Goal: Participate in discussion: Engage in conversation with other users on a specific topic

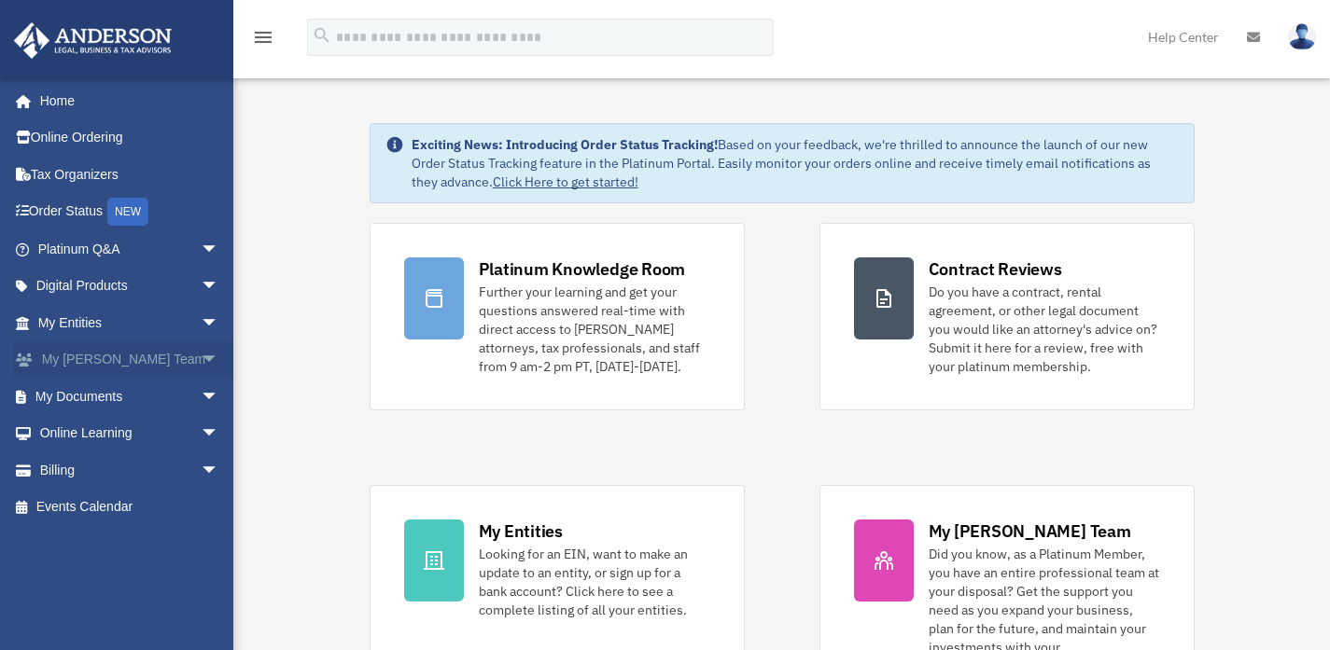
click at [201, 357] on span "arrow_drop_down" at bounding box center [219, 361] width 37 height 38
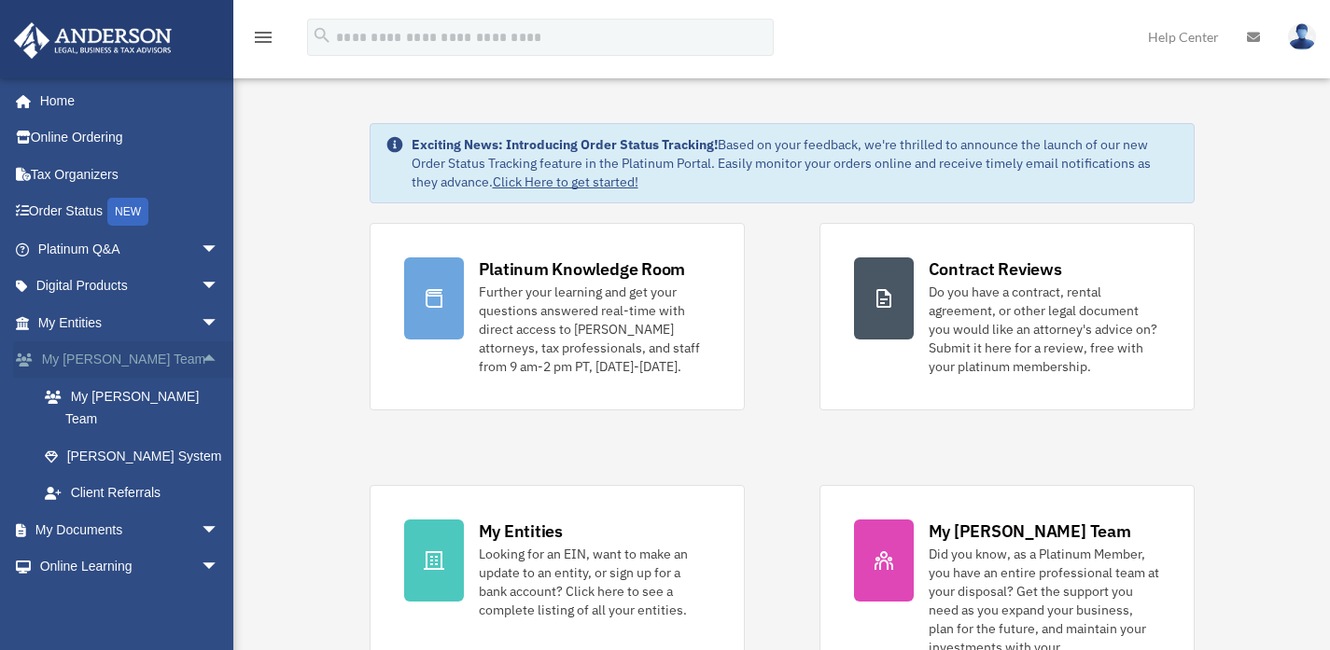
click at [201, 357] on span "arrow_drop_up" at bounding box center [219, 361] width 37 height 38
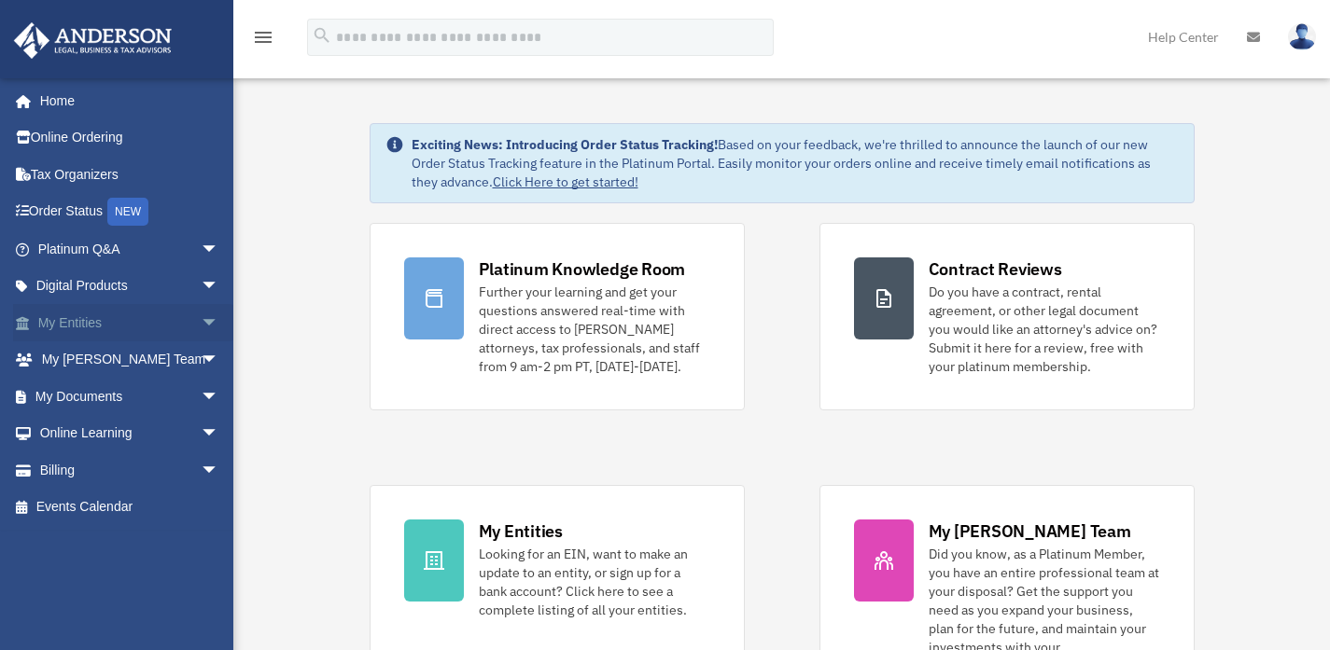
click at [201, 335] on span "arrow_drop_down" at bounding box center [219, 323] width 37 height 38
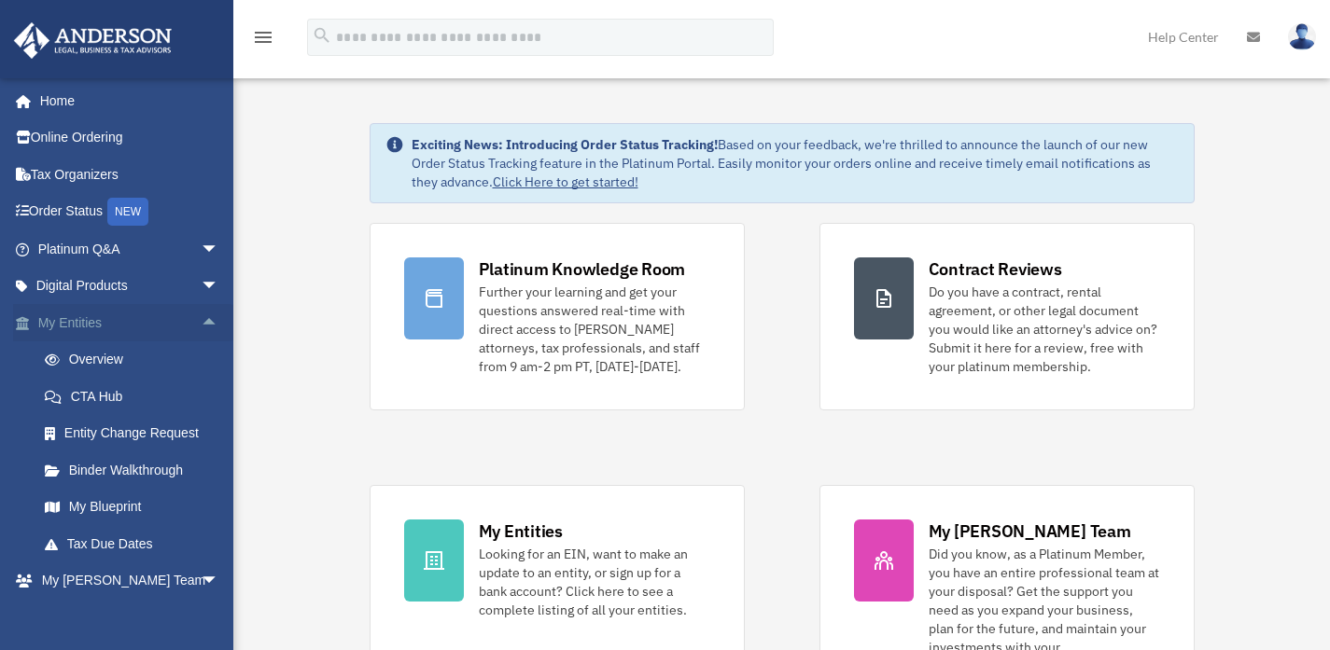
click at [201, 332] on span "arrow_drop_up" at bounding box center [219, 323] width 37 height 38
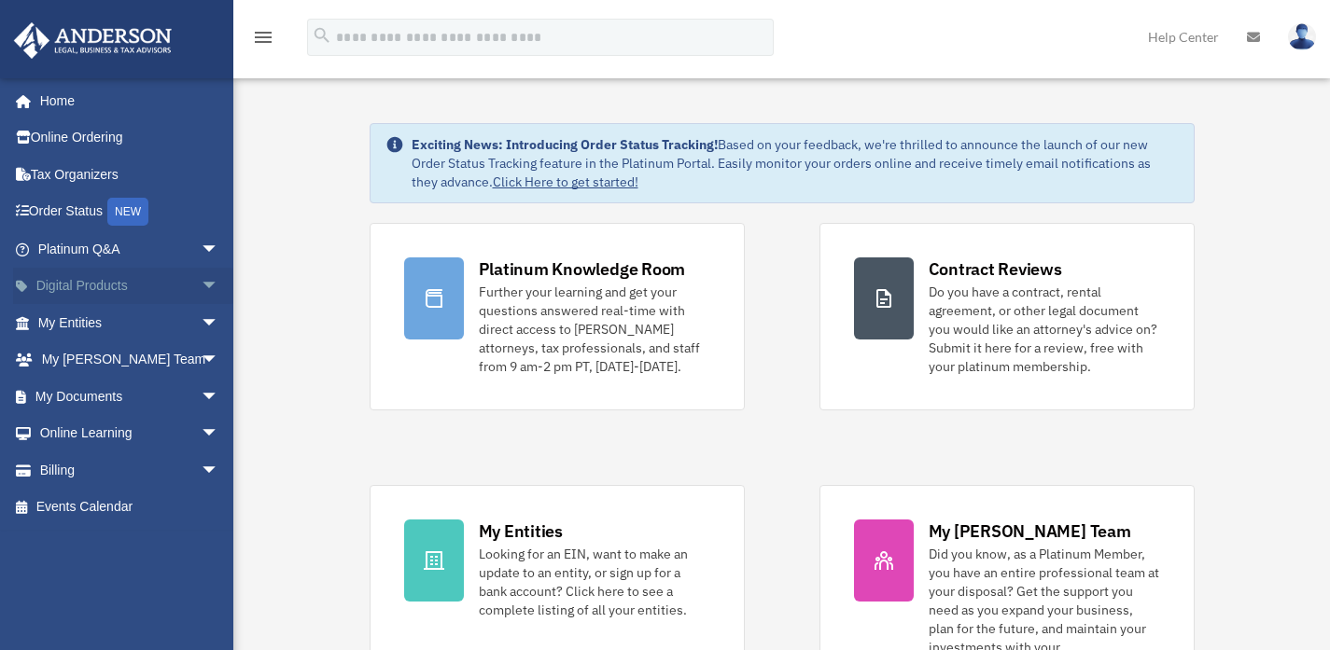
click at [201, 298] on span "arrow_drop_down" at bounding box center [219, 287] width 37 height 38
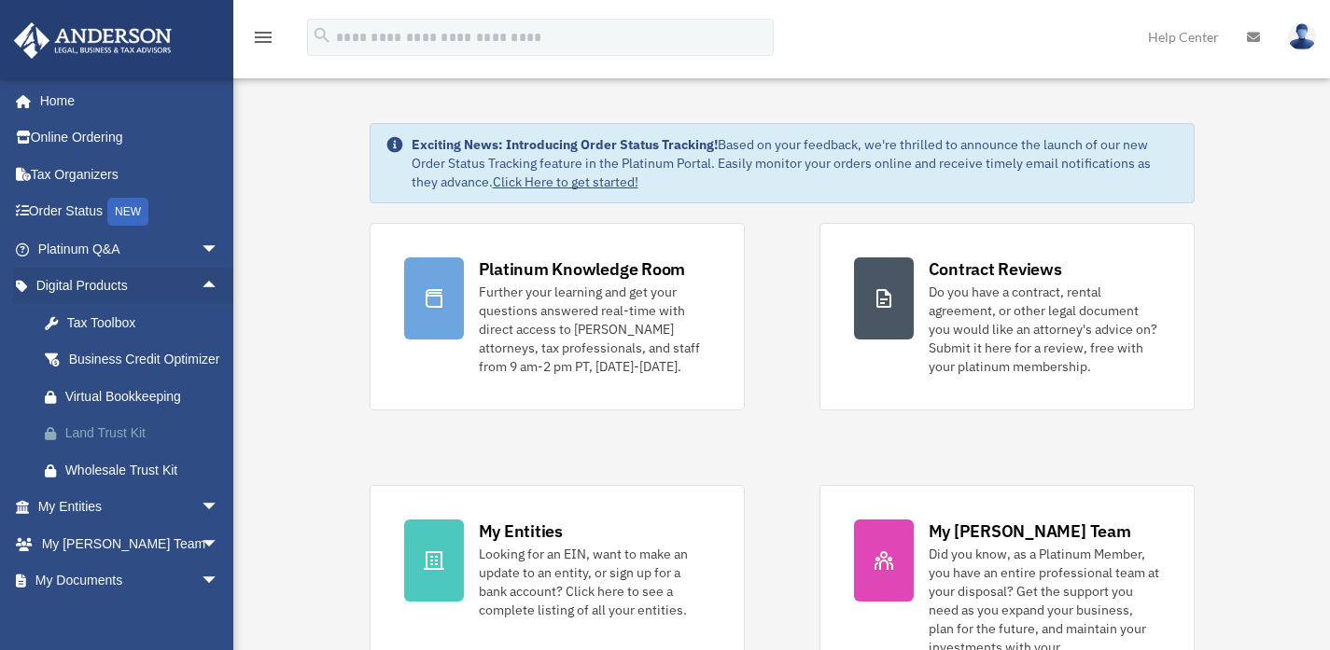
click at [133, 445] on div "Land Trust Kit" at bounding box center [144, 433] width 159 height 23
click at [201, 290] on span "arrow_drop_up" at bounding box center [219, 287] width 37 height 38
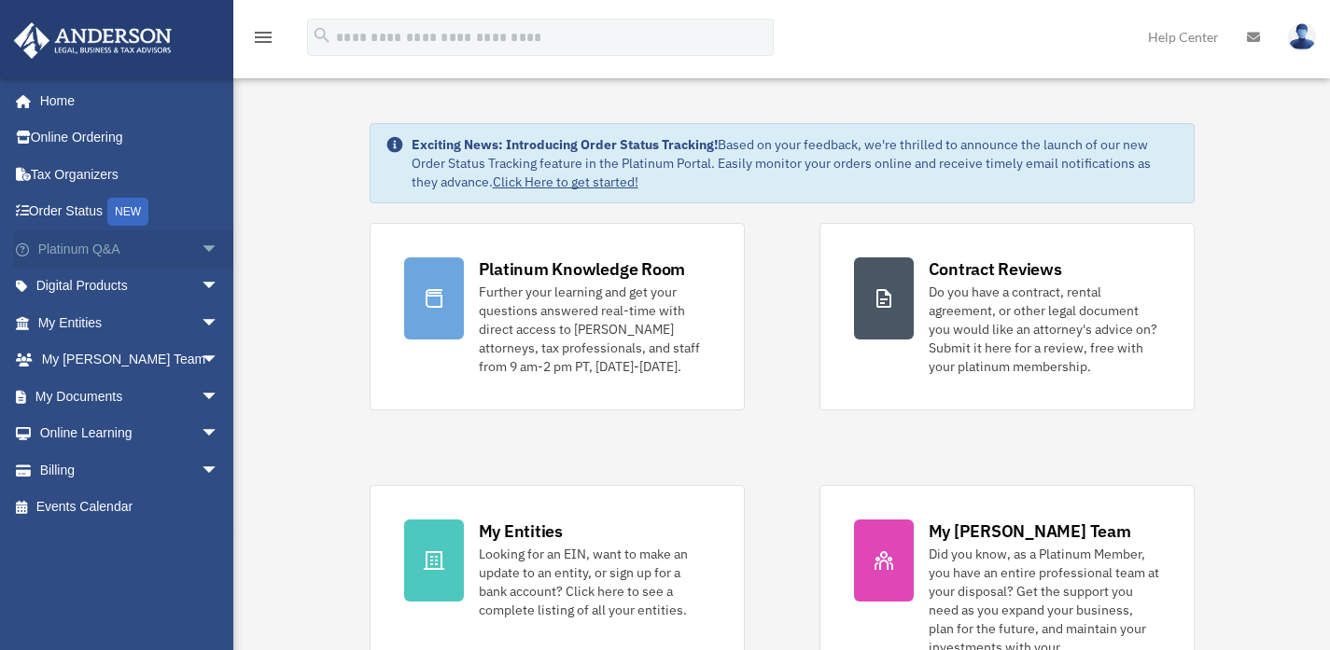
click at [201, 258] on span "arrow_drop_down" at bounding box center [219, 249] width 37 height 38
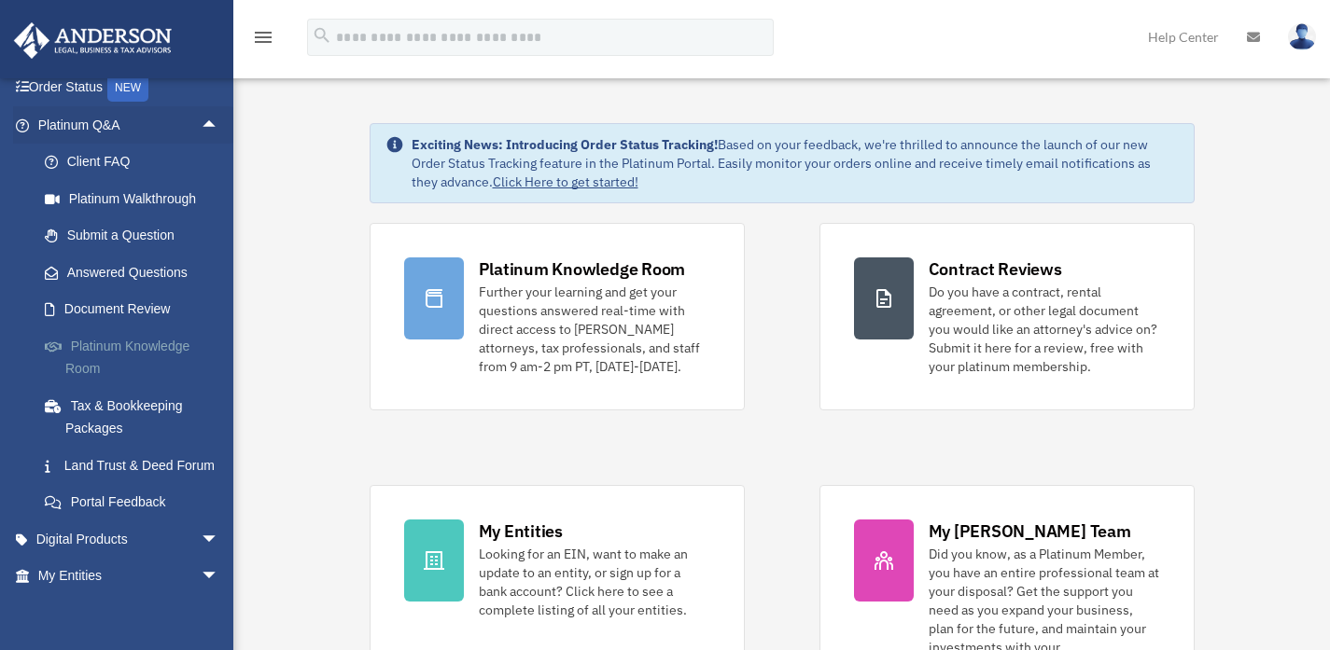
scroll to position [126, 0]
click at [124, 467] on link "Land Trust & Deed Forum" at bounding box center [136, 463] width 221 height 37
